Goal: Check status: Check status

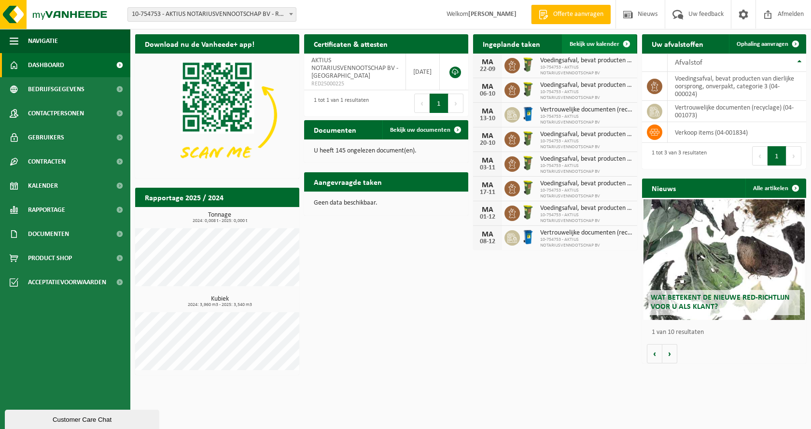
click at [593, 46] on span "Bekijk uw kalender" at bounding box center [594, 44] width 50 height 6
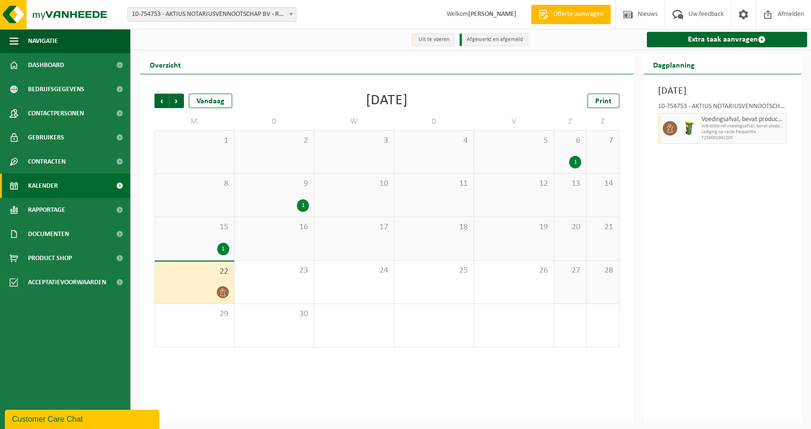
click at [180, 276] on span "22" at bounding box center [194, 271] width 69 height 11
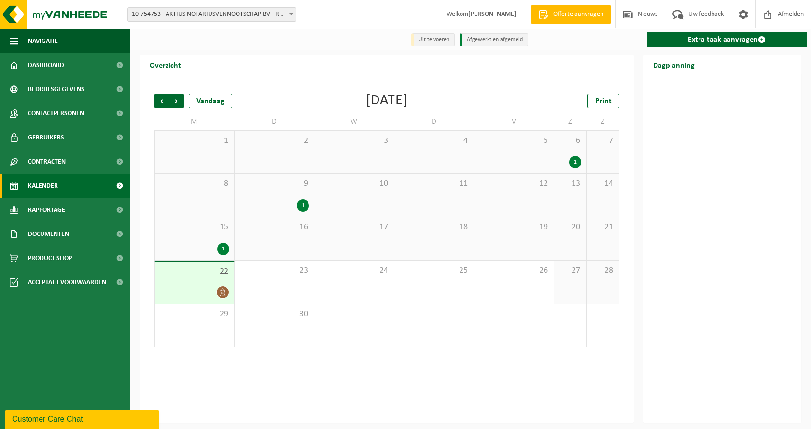
click at [203, 288] on div at bounding box center [194, 292] width 69 height 13
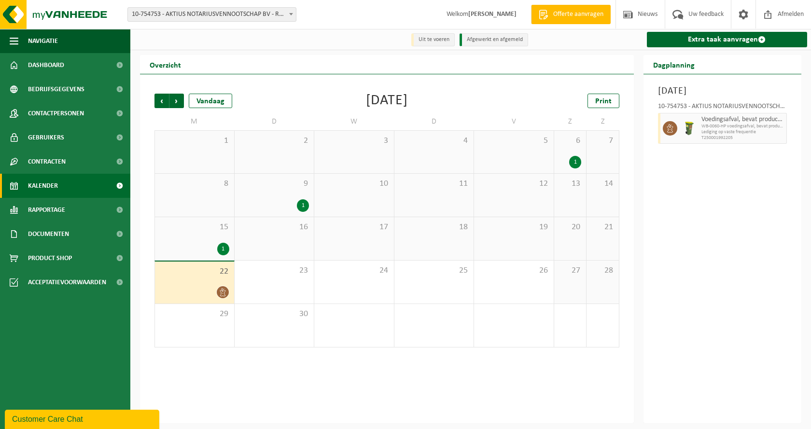
click at [186, 248] on div "1" at bounding box center [194, 249] width 69 height 13
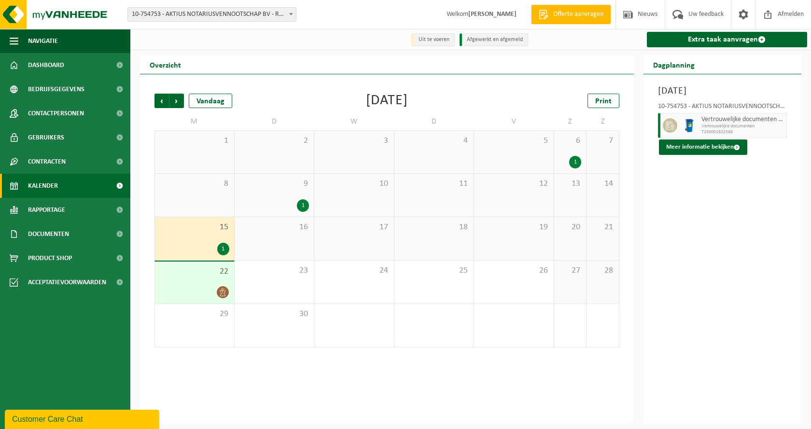
click at [182, 280] on div "22" at bounding box center [194, 283] width 79 height 42
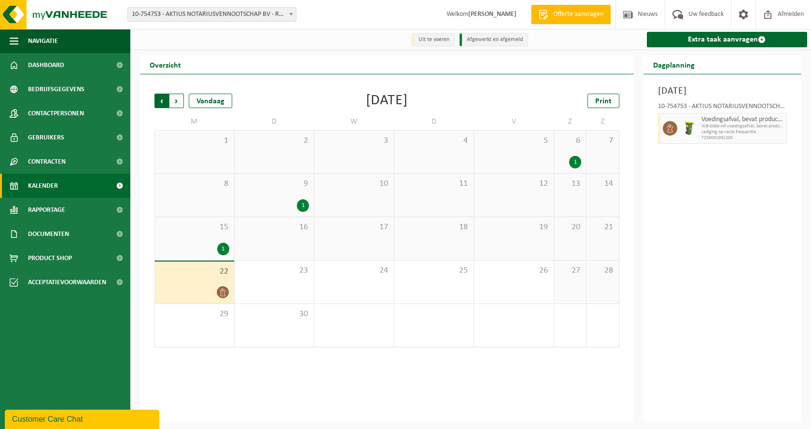
click at [173, 99] on span "Volgende" at bounding box center [176, 101] width 14 height 14
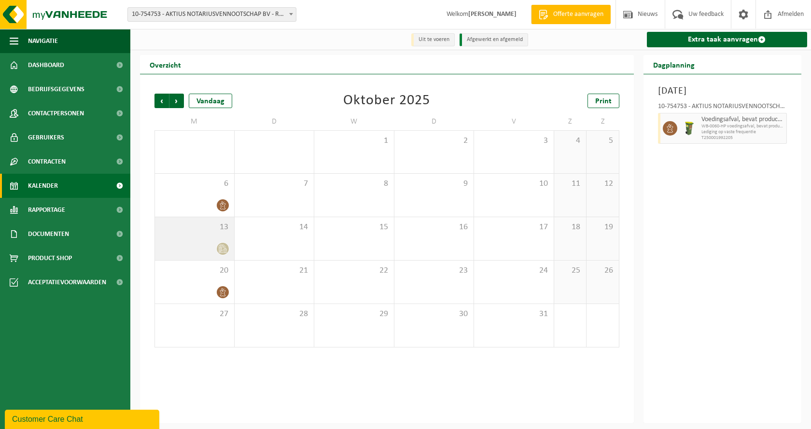
click at [209, 235] on div "13" at bounding box center [194, 238] width 79 height 43
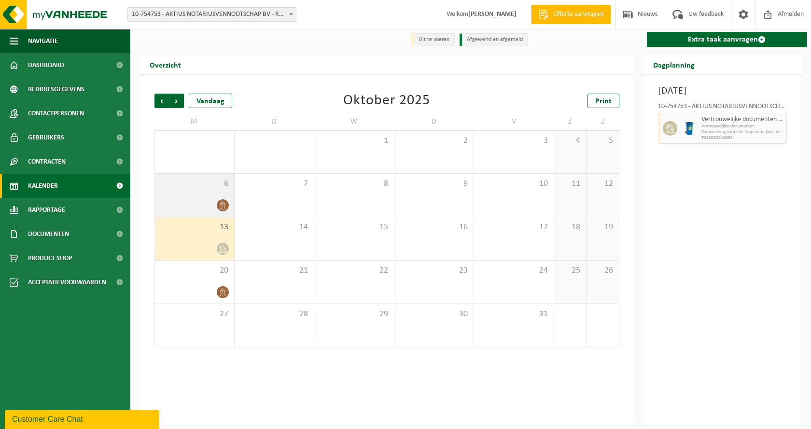
click at [209, 195] on div "6" at bounding box center [194, 195] width 79 height 43
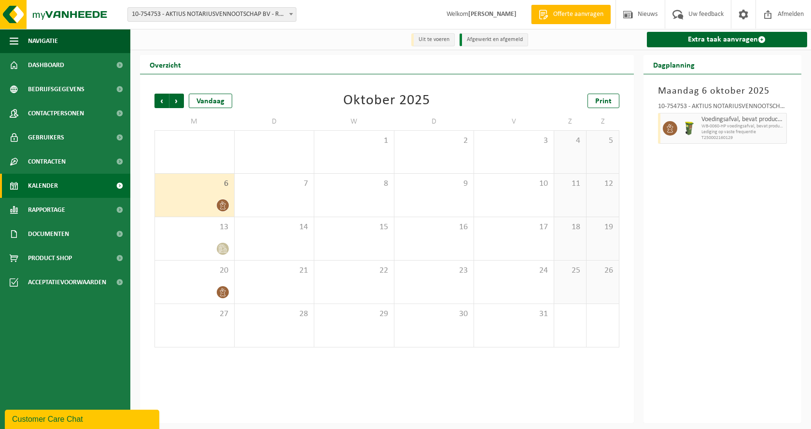
click at [167, 66] on h2 "Overzicht" at bounding box center [165, 64] width 51 height 19
